Goal: Task Accomplishment & Management: Use online tool/utility

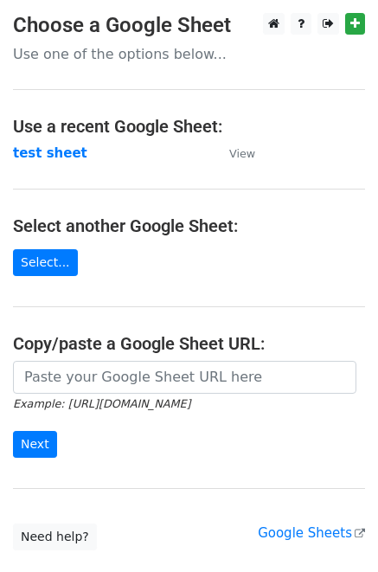
click at [151, 71] on main "Choose a Google Sheet Use one of the options below... Use a recent Google Sheet…" at bounding box center [189, 281] width 378 height 537
click at [38, 153] on strong "test sheet" at bounding box center [50, 153] width 74 height 16
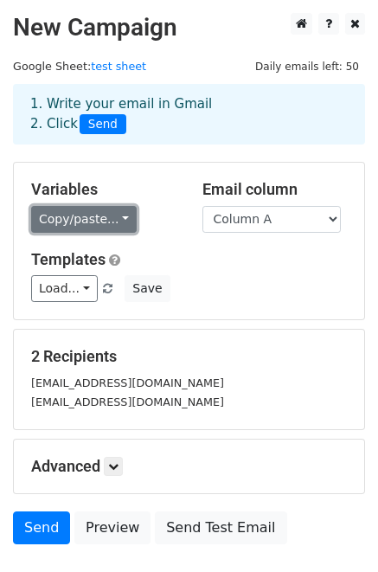
click at [122, 215] on link "Copy/paste..." at bounding box center [83, 219] width 105 height 27
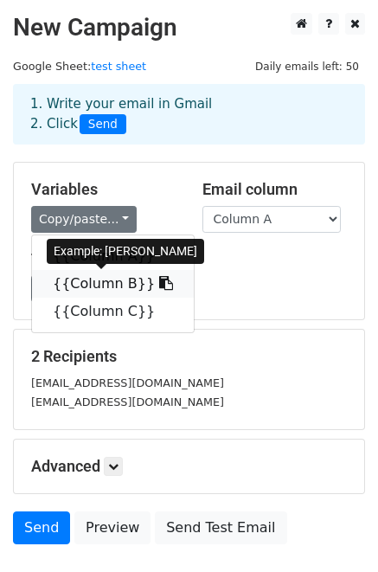
click at [114, 284] on link "{{Column B}}" at bounding box center [113, 284] width 162 height 28
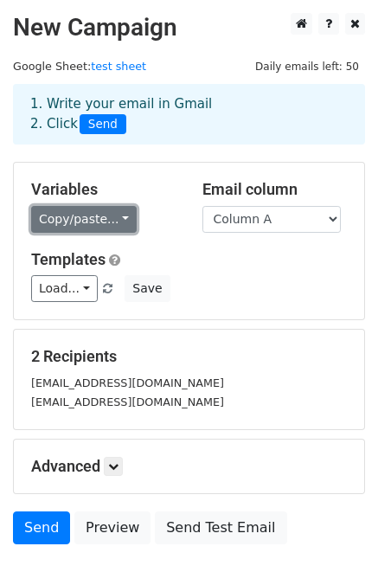
click at [123, 215] on link "Copy/paste..." at bounding box center [83, 219] width 105 height 27
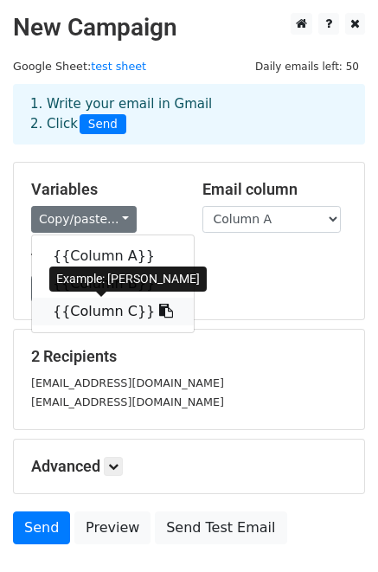
click at [100, 309] on link "{{Column C}}" at bounding box center [113, 311] width 162 height 28
